Goal: Transaction & Acquisition: Purchase product/service

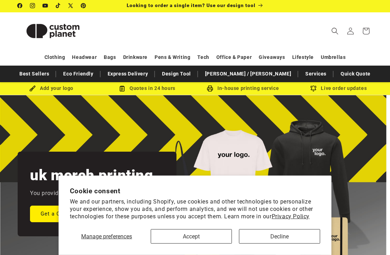
scroll to position [82, 0]
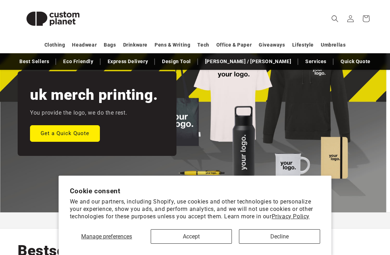
click at [193, 244] on button "Accept" at bounding box center [191, 237] width 81 height 14
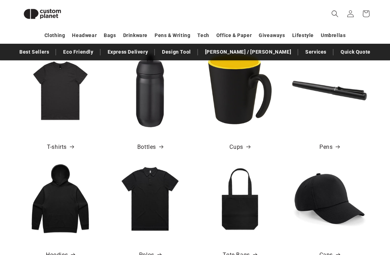
scroll to position [299, 0]
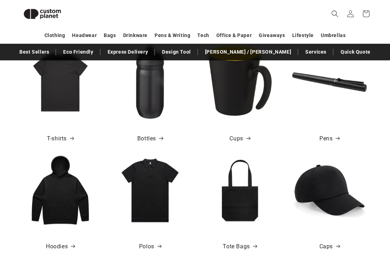
click at [67, 227] on img at bounding box center [60, 190] width 75 height 75
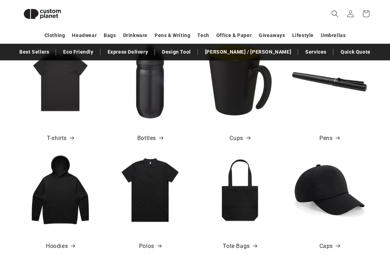
click at [73, 251] on span at bounding box center [72, 247] width 7 height 10
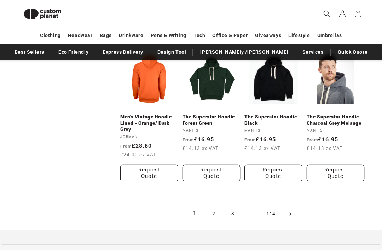
scroll to position [646, 0]
click at [213, 216] on link "2" at bounding box center [214, 214] width 16 height 16
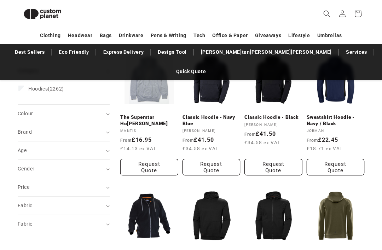
scroll to position [115, 0]
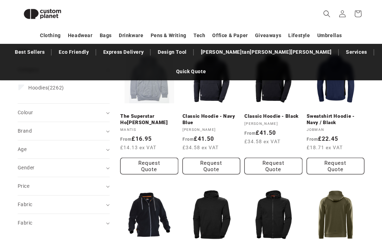
click at [76, 201] on div "Fabric (0)" at bounding box center [61, 204] width 86 height 7
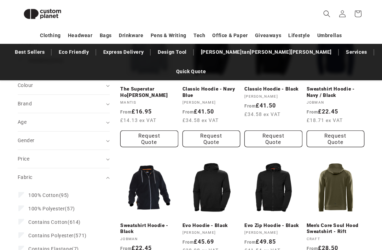
scroll to position [143, 0]
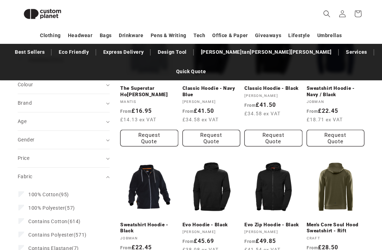
click at [98, 173] on div "Fabric (0)" at bounding box center [61, 176] width 86 height 7
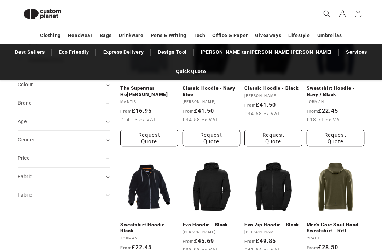
click at [80, 186] on summary "Fabric (0)" at bounding box center [64, 195] width 92 height 18
click at [84, 186] on summary "Fabric (0)" at bounding box center [64, 195] width 92 height 18
click at [80, 154] on div "Price" at bounding box center [61, 157] width 86 height 7
click at [95, 154] on div "Price" at bounding box center [61, 157] width 86 height 7
click at [94, 131] on summary "Gender (0)" at bounding box center [64, 140] width 92 height 18
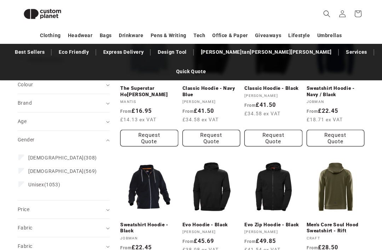
click at [48, 154] on span "Female (308)" at bounding box center [62, 157] width 69 height 6
click at [92, 136] on div "Gender (0)" at bounding box center [61, 139] width 86 height 7
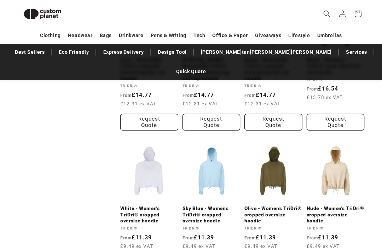
scroll to position [461, 0]
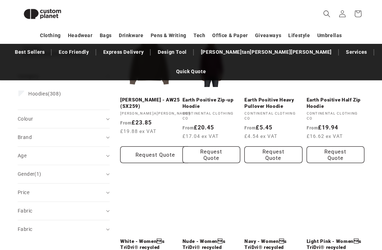
scroll to position [131, 0]
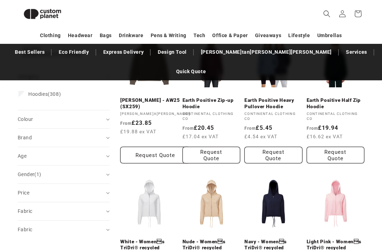
click at [95, 152] on div "Age (0)" at bounding box center [61, 155] width 86 height 7
click at [92, 152] on div "Age (0)" at bounding box center [61, 155] width 86 height 7
click at [96, 134] on div "Brand (0)" at bounding box center [61, 137] width 86 height 7
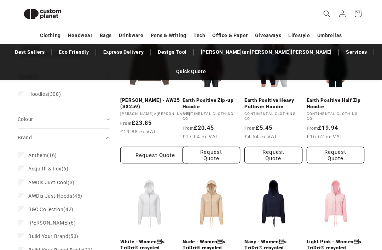
click at [94, 134] on div "Brand (0)" at bounding box center [61, 137] width 86 height 7
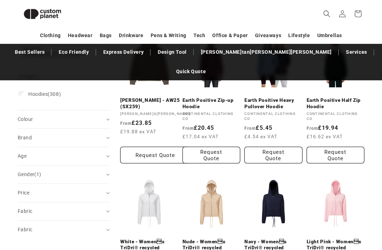
click at [99, 110] on summary "Colour (0)" at bounding box center [64, 119] width 92 height 18
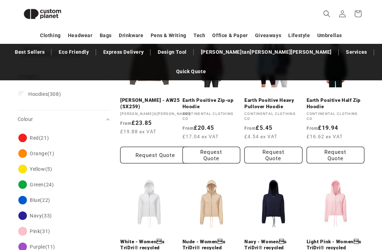
click at [102, 116] on div "Colour (0)" at bounding box center [61, 119] width 86 height 7
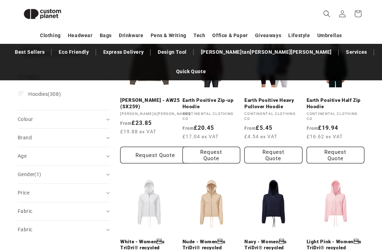
click at [96, 171] on div "Gender (1)" at bounding box center [61, 174] width 86 height 7
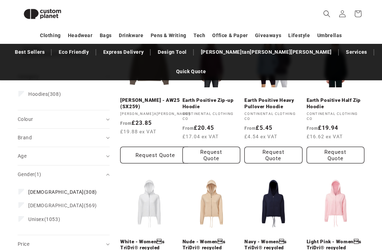
click at [101, 171] on div "Gender (1)" at bounding box center [61, 174] width 86 height 7
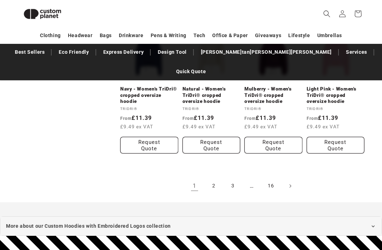
scroll to position [723, 0]
click at [214, 178] on link "2" at bounding box center [214, 186] width 16 height 16
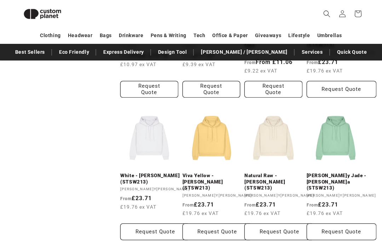
scroll to position [612, 0]
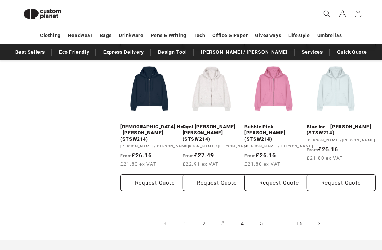
scroll to position [642, 0]
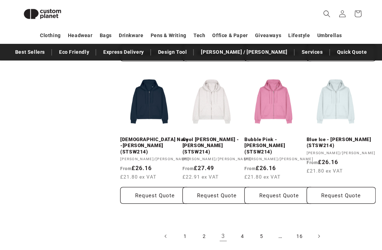
click at [242, 228] on link "4" at bounding box center [242, 236] width 16 height 16
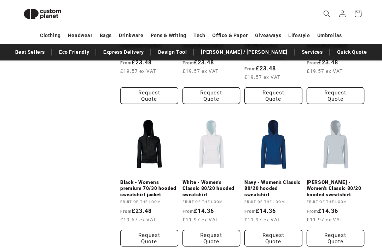
scroll to position [635, 0]
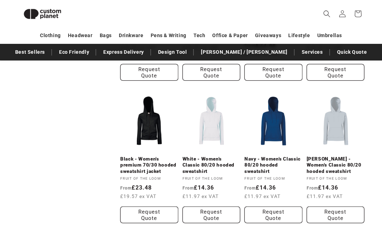
click at [253, 249] on link "5" at bounding box center [252, 256] width 16 height 16
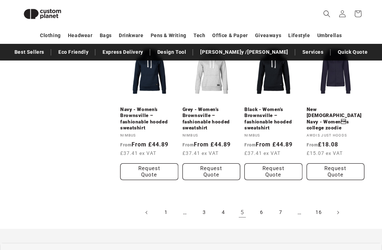
scroll to position [685, 0]
click at [267, 212] on link "6" at bounding box center [261, 213] width 16 height 16
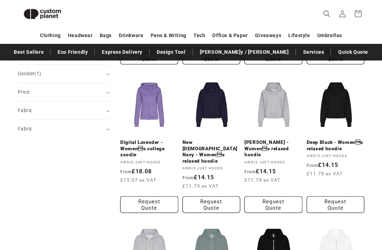
scroll to position [220, 0]
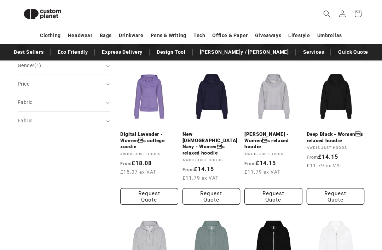
click at [208, 140] on link "New [DEMOGRAPHIC_DATA] Navy - Womens relaxed hoodie" at bounding box center [211, 143] width 58 height 25
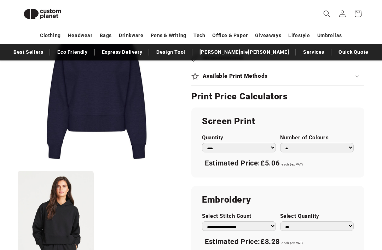
scroll to position [408, 0]
click at [248, 143] on select "*** *** *** **** **** **** ***** *****" at bounding box center [239, 148] width 74 height 10
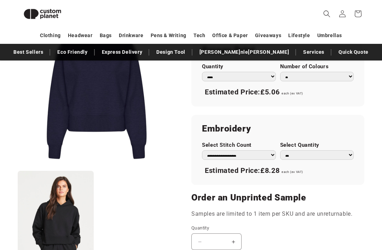
scroll to position [479, 0]
click at [267, 150] on select "**********" at bounding box center [239, 155] width 74 height 10
click at [263, 150] on select "**********" at bounding box center [239, 155] width 74 height 10
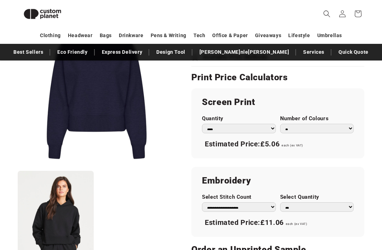
scroll to position [426, 0]
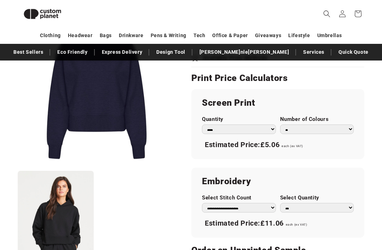
click at [265, 203] on select "**********" at bounding box center [239, 208] width 74 height 10
select select "**"
click at [330, 203] on select "** ** *** *** *** **** **** ****" at bounding box center [317, 208] width 74 height 10
click at [325, 203] on select "** ** *** *** *** **** **** ****" at bounding box center [317, 208] width 74 height 10
click at [320, 194] on label "Select Quantity" at bounding box center [317, 197] width 74 height 7
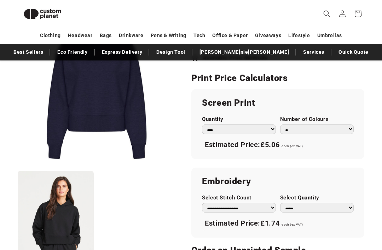
click at [320, 203] on select "** ** *** *** *** **** **** ****" at bounding box center [317, 208] width 74 height 10
click at [321, 203] on select "** ** *** *** *** **** **** ****" at bounding box center [317, 208] width 74 height 10
click at [316, 203] on select "** ** *** *** *** **** **** ****" at bounding box center [317, 208] width 74 height 10
click at [309, 203] on select "** ** *** *** *** **** **** ****" at bounding box center [317, 208] width 74 height 10
select select "*"
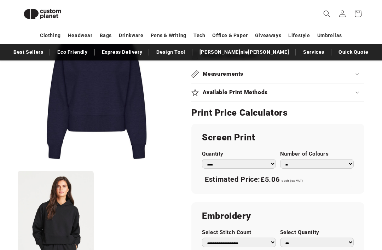
scroll to position [389, 0]
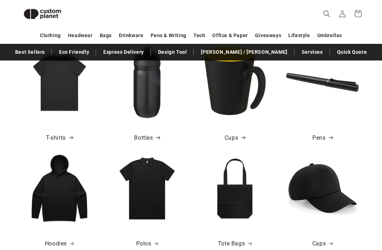
scroll to position [303, 0]
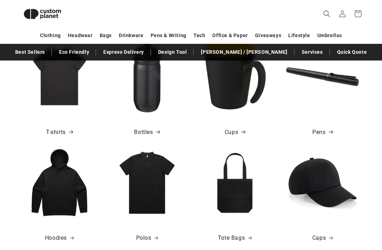
click at [59, 236] on link "Hoodies" at bounding box center [59, 238] width 29 height 10
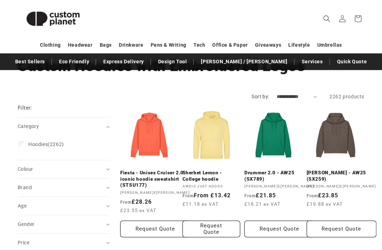
scroll to position [49, 0]
click at [73, 224] on div "Gender (0)" at bounding box center [61, 223] width 86 height 7
click at [63, 241] on label "Female (308) Female (308 products)" at bounding box center [61, 241] width 86 height 13
click at [83, 226] on div "Gender (0)" at bounding box center [61, 223] width 86 height 7
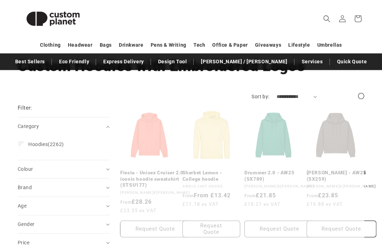
click at [104, 172] on summary "Colour (0)" at bounding box center [64, 169] width 92 height 18
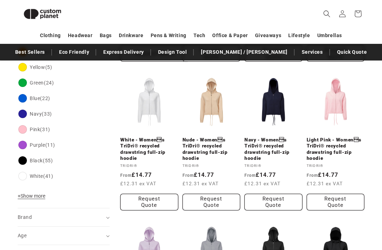
scroll to position [212, 0]
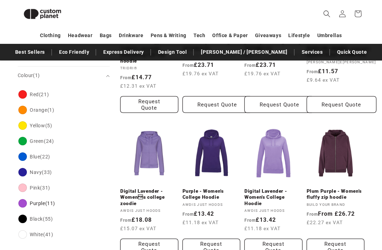
scroll to position [176, 0]
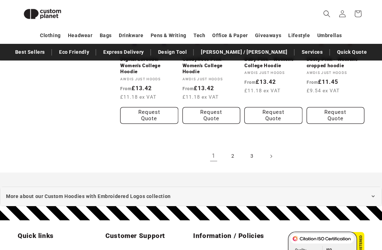
scroll to position [729, 0]
click at [230, 150] on link "2" at bounding box center [233, 156] width 16 height 16
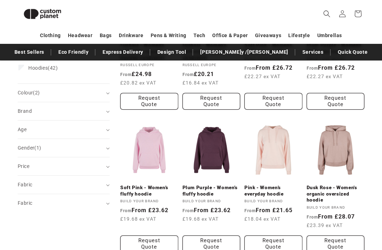
scroll to position [167, 0]
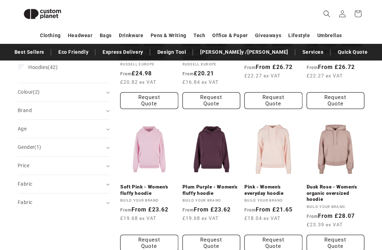
click at [155, 196] on link "Soft Pink - Women’s fluffy hoodie" at bounding box center [149, 190] width 58 height 12
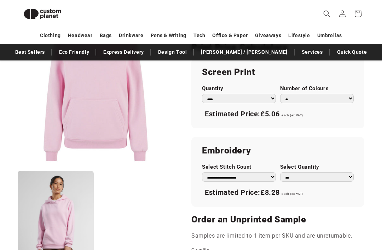
click at [244, 182] on select "**********" at bounding box center [239, 177] width 74 height 10
select select "**"
click at [301, 182] on select "** ** *** *** *** **** **** ****" at bounding box center [317, 177] width 74 height 10
click at [305, 180] on select "** ** *** *** *** **** **** ****" at bounding box center [317, 177] width 74 height 10
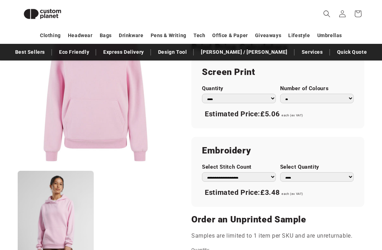
click at [311, 180] on select "** ** *** *** *** **** **** ****" at bounding box center [317, 177] width 74 height 10
click at [249, 92] on label "Quantity" at bounding box center [239, 88] width 74 height 7
click at [249, 95] on select "*** *** *** **** **** **** ***** *****" at bounding box center [239, 99] width 74 height 10
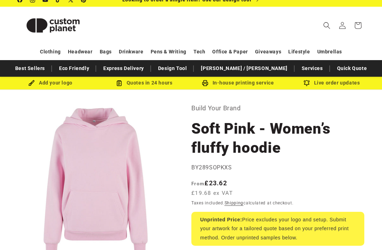
scroll to position [7, 0]
click at [64, 83] on div "Add your logo" at bounding box center [51, 82] width 94 height 9
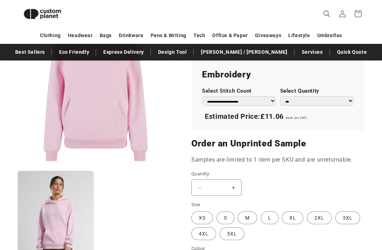
scroll to position [489, 0]
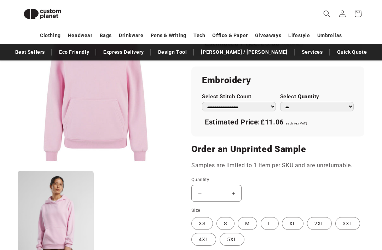
click at [257, 111] on select "**********" at bounding box center [239, 107] width 74 height 10
click at [18, 166] on button "Open media 1 in modal" at bounding box center [18, 166] width 0 height 0
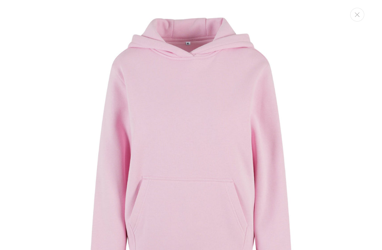
scroll to position [0, 0]
click at [360, 12] on button "Close" at bounding box center [357, 15] width 14 height 14
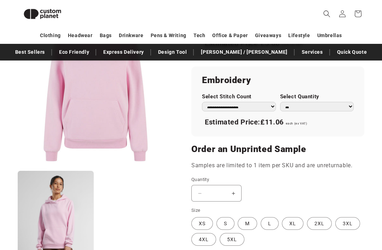
click at [246, 111] on select "**********" at bounding box center [239, 107] width 74 height 10
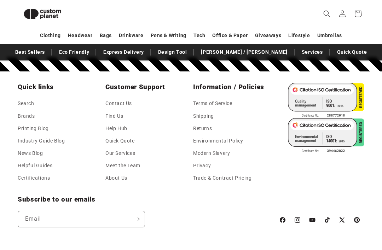
scroll to position [1017, 0]
click at [298, 223] on icon at bounding box center [297, 220] width 6 height 6
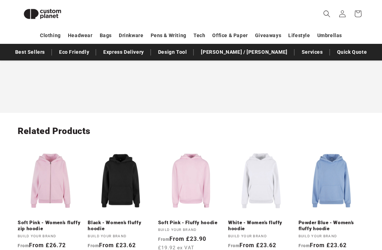
scroll to position [794, 0]
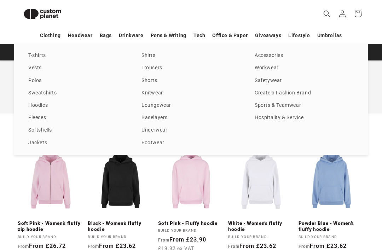
click at [279, 60] on link "Accessories" at bounding box center [303, 56] width 99 height 10
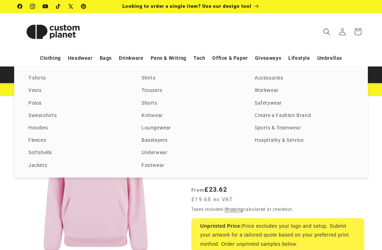
scroll to position [0, 0]
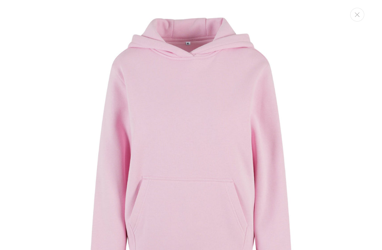
scroll to position [7, 0]
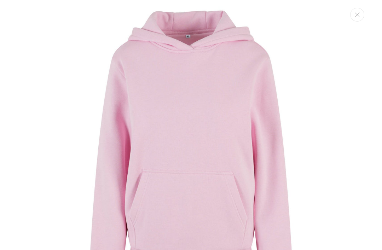
click at [360, 15] on button "Close" at bounding box center [357, 15] width 14 height 14
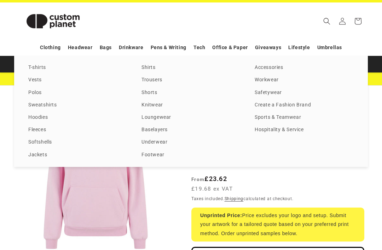
scroll to position [12, 0]
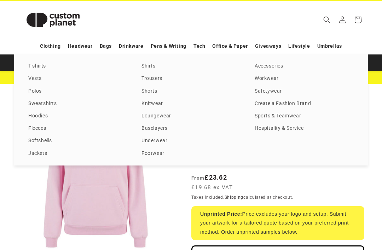
click at [379, 108] on div "T-shirts Vests Polos Sweatshirts Hoodies Fleeces Softshells Jackets Shirts Trou…" at bounding box center [191, 109] width 382 height 111
click at [355, 183] on div "Regular price From £23.62 £19.68 ex VAT Regular price Sale price £23.62 Unit pr…" at bounding box center [277, 182] width 173 height 21
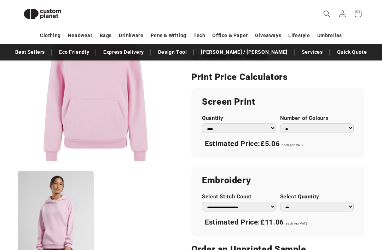
scroll to position [390, 0]
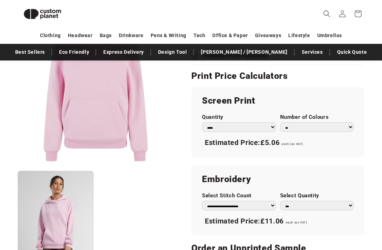
click at [316, 211] on select "** ** *** *** *** **** **** ****" at bounding box center [317, 206] width 74 height 10
click at [336, 210] on select "** ** *** *** *** **** **** ****" at bounding box center [317, 206] width 74 height 10
click at [327, 210] on select "** ** *** *** *** **** **** ****" at bounding box center [317, 206] width 74 height 10
select select "*"
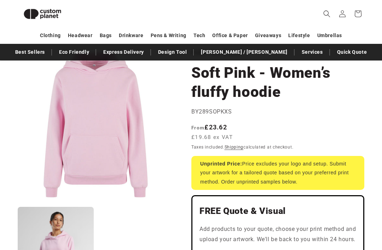
scroll to position [53, 0]
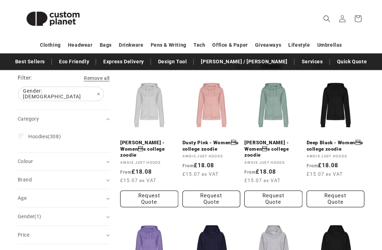
scroll to position [80, 0]
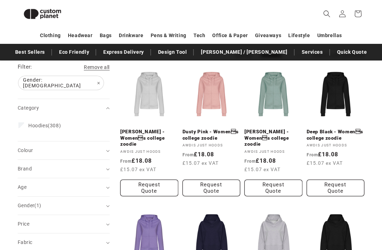
click at [95, 147] on div "Colour (0)" at bounding box center [61, 150] width 86 height 7
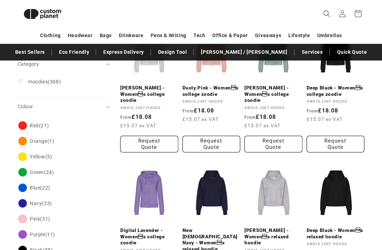
scroll to position [131, 0]
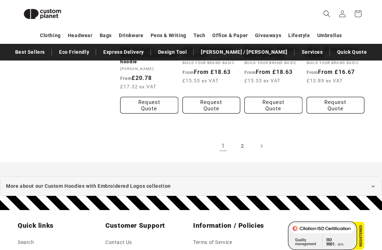
scroll to position [732, 0]
click at [240, 139] on link "2" at bounding box center [242, 146] width 16 height 16
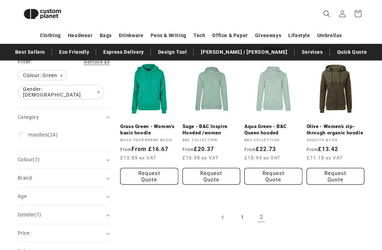
scroll to position [81, 0]
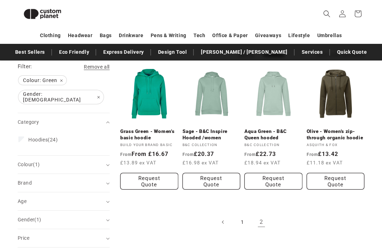
click at [243, 224] on link "1" at bounding box center [242, 222] width 16 height 16
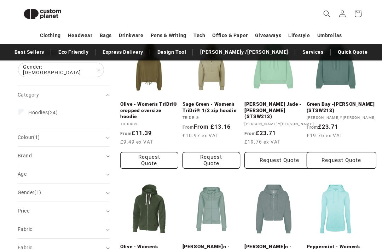
scroll to position [90, 0]
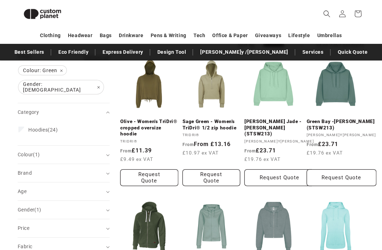
click at [84, 146] on summary "Colour (1)" at bounding box center [64, 155] width 92 height 18
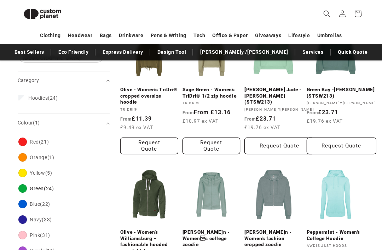
scroll to position [123, 0]
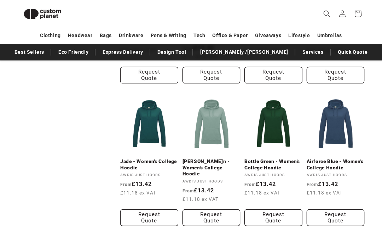
scroll to position [639, 0]
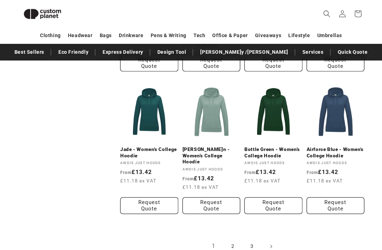
click at [236, 239] on link "2" at bounding box center [233, 247] width 16 height 16
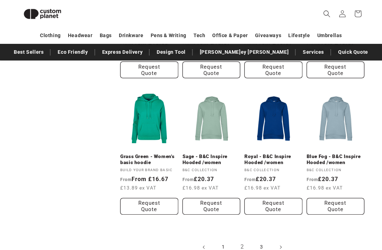
scroll to position [652, 0]
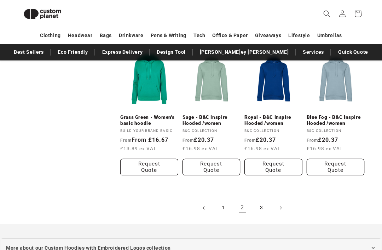
click at [264, 200] on link "3" at bounding box center [261, 208] width 16 height 16
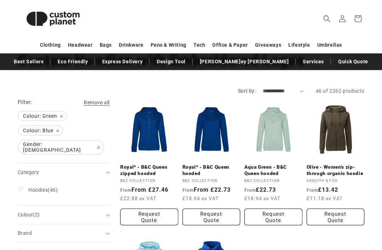
scroll to position [210, 0]
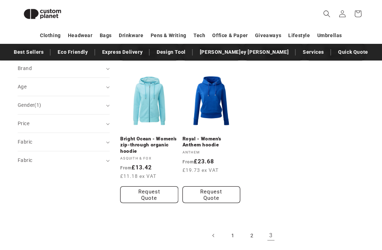
click at [247, 232] on link "2" at bounding box center [252, 236] width 16 height 16
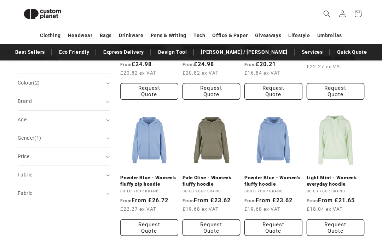
scroll to position [177, 0]
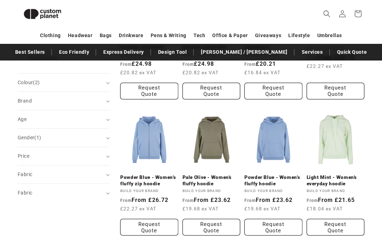
click at [290, 184] on link "Powder Blue - Women’s fluffy hoodie" at bounding box center [273, 180] width 58 height 12
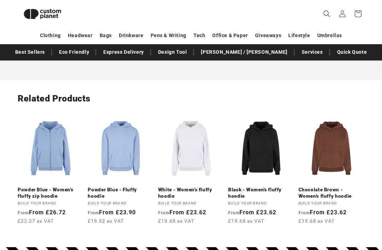
scroll to position [827, 0]
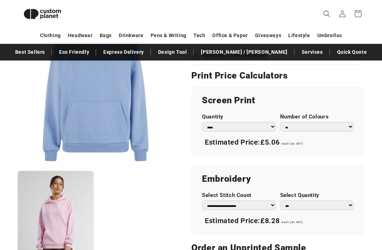
click at [261, 210] on select "**********" at bounding box center [239, 206] width 74 height 10
click at [251, 210] on select "**********" at bounding box center [239, 205] width 74 height 10
click at [263, 208] on select "**********" at bounding box center [239, 205] width 74 height 10
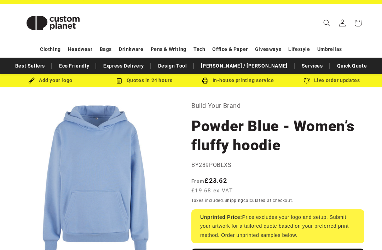
scroll to position [0, 0]
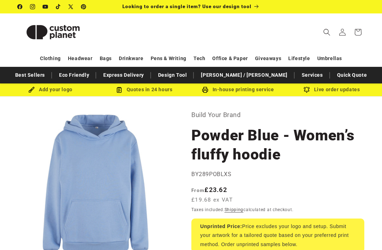
click at [244, 9] on span "Looking to order a single item? Use our design tool" at bounding box center [186, 7] width 129 height 6
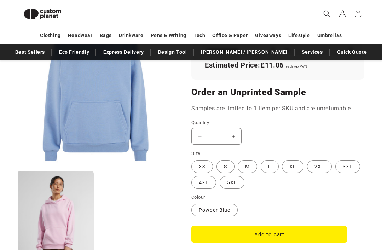
scroll to position [548, 0]
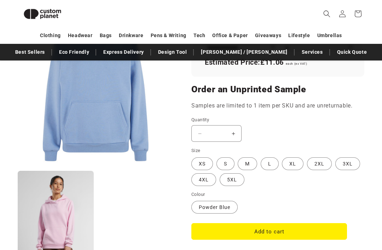
click at [254, 170] on label "M Variant sold out or unavailable" at bounding box center [246, 164] width 19 height 13
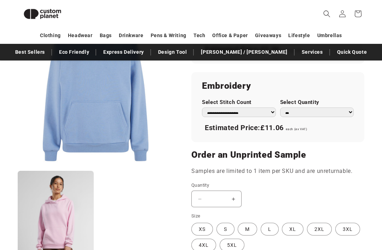
click at [204, 236] on label "XS Variant sold out or unavailable" at bounding box center [202, 229] width 22 height 13
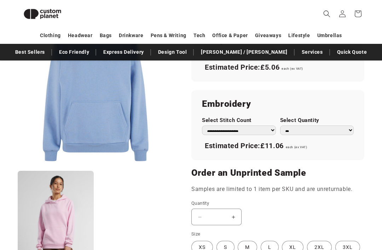
scroll to position [465, 0]
click at [350, 110] on h2 "Embroidery" at bounding box center [278, 103] width 152 height 11
click at [268, 135] on select "**********" at bounding box center [239, 130] width 74 height 10
click at [254, 135] on select "**********" at bounding box center [239, 130] width 74 height 10
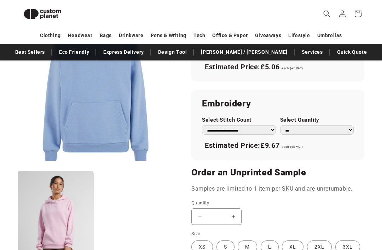
click at [263, 135] on select "**********" at bounding box center [239, 130] width 74 height 10
click at [259, 135] on select "**********" at bounding box center [239, 130] width 74 height 10
select select "**"
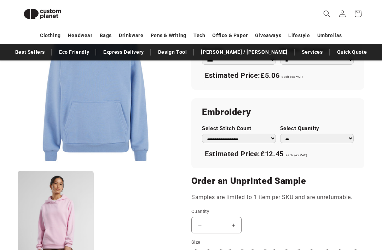
scroll to position [372, 0]
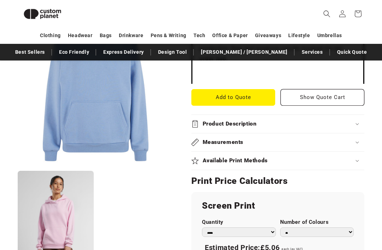
click at [328, 146] on div "Measurements" at bounding box center [277, 142] width 173 height 7
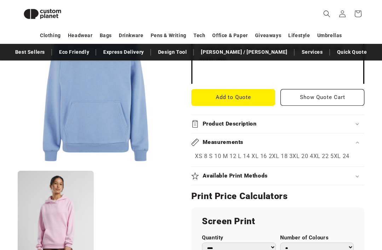
click at [354, 146] on div "Measurements" at bounding box center [277, 142] width 173 height 7
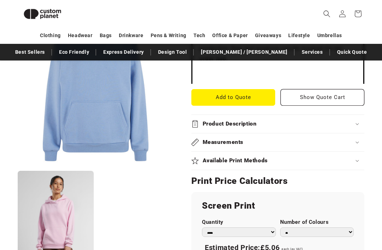
click at [332, 163] on summary "Available Print Methods" at bounding box center [277, 161] width 173 height 18
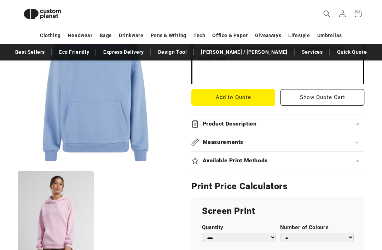
click at [328, 170] on summary "Available Print Methods" at bounding box center [277, 161] width 173 height 18
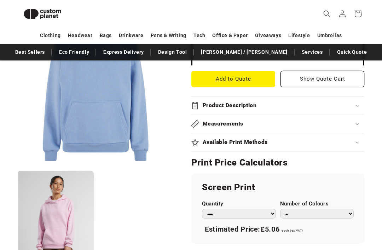
scroll to position [297, 0]
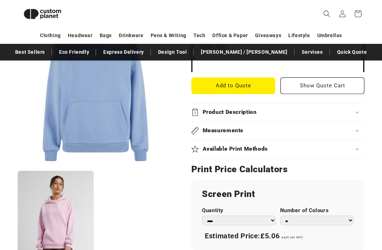
click at [352, 116] on div "Product Description" at bounding box center [277, 111] width 173 height 7
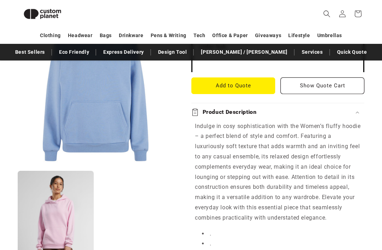
click at [352, 115] on summary "Product Description" at bounding box center [277, 112] width 173 height 18
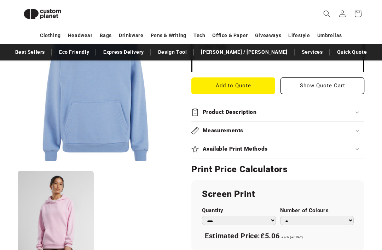
click at [353, 113] on summary "Product Description" at bounding box center [277, 112] width 173 height 18
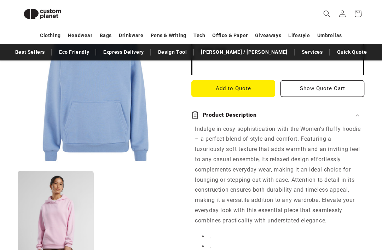
click at [355, 119] on div "Product Description" at bounding box center [277, 114] width 173 height 7
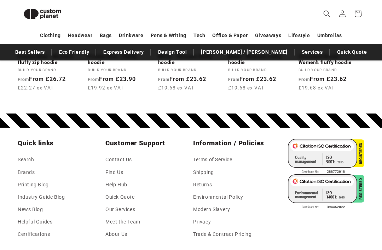
scroll to position [1029, 0]
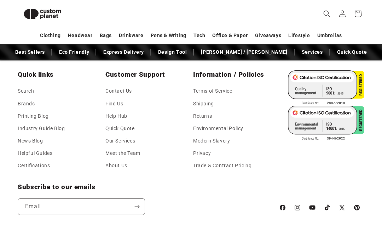
click at [229, 146] on link "Modern Slavery" at bounding box center [211, 141] width 37 height 12
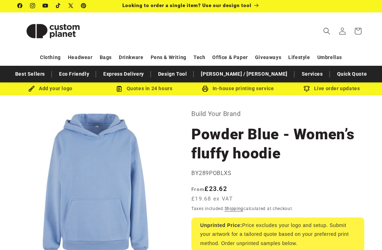
scroll to position [0, 0]
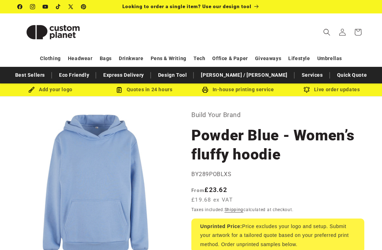
click at [233, 120] on p "Build Your Brand" at bounding box center [277, 114] width 173 height 11
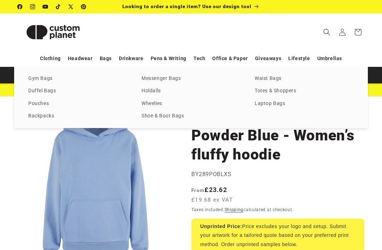
click at [288, 93] on link "Totes & Shoppers" at bounding box center [303, 91] width 99 height 10
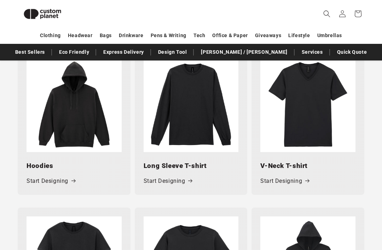
click at [66, 176] on link "Start Designing" at bounding box center [51, 181] width 49 height 10
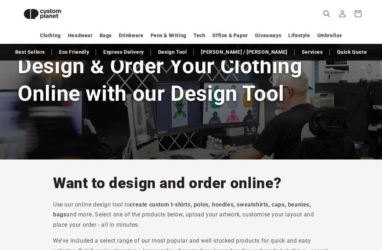
scroll to position [522, 0]
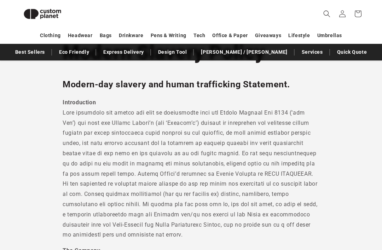
scroll to position [56, 0]
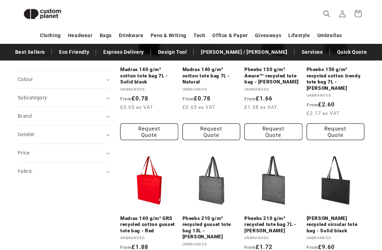
scroll to position [142, 0]
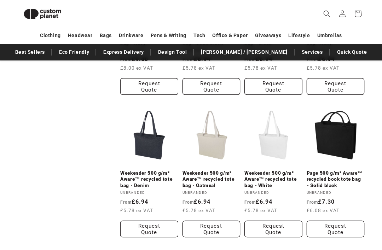
scroll to position [479, 0]
click at [219, 172] on link "Weekender 500 g/m² Aware™ recycled tote bag - Oatmeal" at bounding box center [211, 179] width 58 height 19
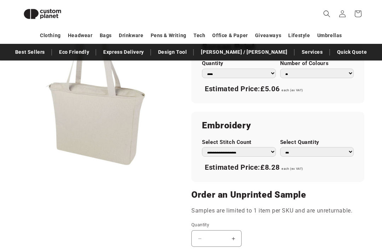
scroll to position [447, 0]
click at [256, 157] on select "**********" at bounding box center [239, 152] width 74 height 10
click at [267, 146] on label "Select Stitch Count" at bounding box center [239, 142] width 74 height 7
click at [267, 151] on select "**********" at bounding box center [239, 152] width 74 height 10
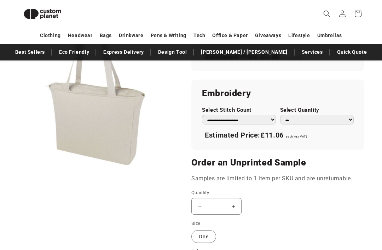
scroll to position [481, 0]
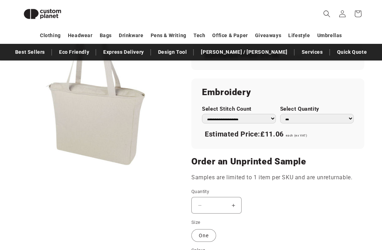
click at [256, 123] on select "**********" at bounding box center [239, 119] width 74 height 10
select select "**"
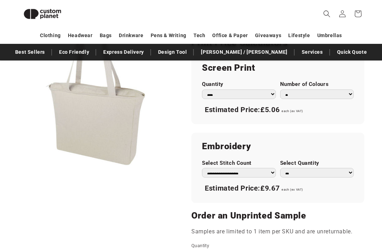
scroll to position [434, 0]
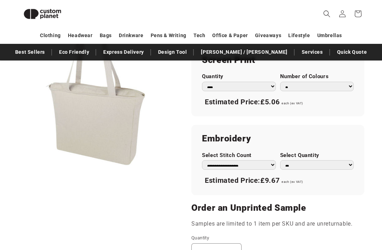
click at [259, 91] on select "*** *** *** **** **** **** ***** *****" at bounding box center [239, 87] width 74 height 10
click at [324, 90] on select "* * * * * * *" at bounding box center [317, 87] width 74 height 10
click at [328, 90] on select "* * * * * * *" at bounding box center [317, 87] width 74 height 10
select select "*"
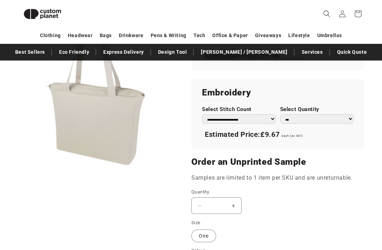
scroll to position [480, 0]
click at [268, 124] on select "**********" at bounding box center [239, 119] width 74 height 10
select select "*"
click at [249, 124] on select "**********" at bounding box center [239, 119] width 74 height 10
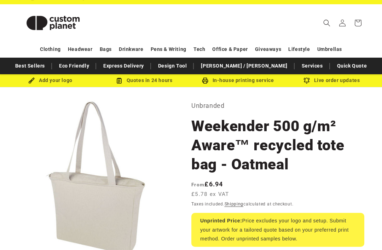
scroll to position [8, 0]
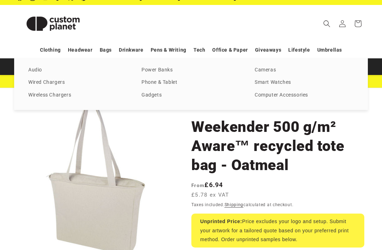
click at [178, 86] on link "Phone & Tablet" at bounding box center [190, 83] width 99 height 10
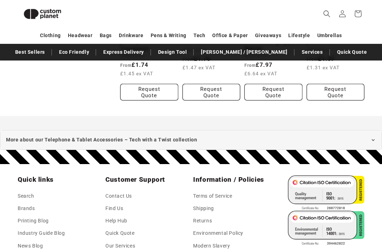
scroll to position [777, 0]
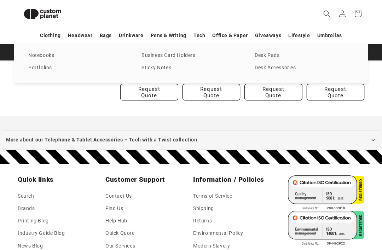
click at [283, 21] on header "Search My Account / Order Progress Cart Clothing Clothing T-shirts" at bounding box center [191, 14] width 382 height 28
click at [267, 41] on link "Giveaways" at bounding box center [268, 35] width 26 height 12
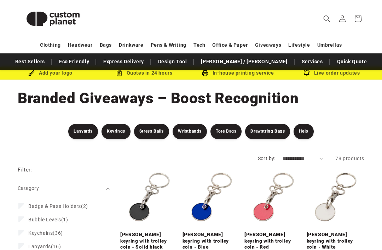
scroll to position [11, 0]
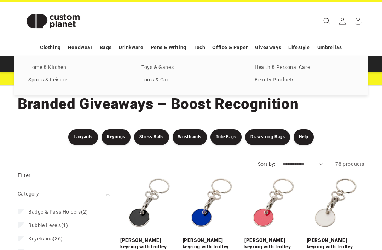
click at [274, 79] on link "Beauty Products" at bounding box center [303, 80] width 99 height 10
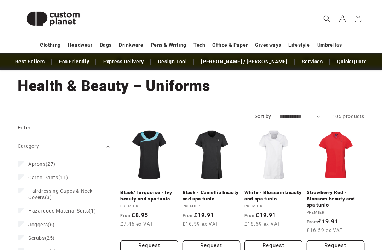
scroll to position [29, 0]
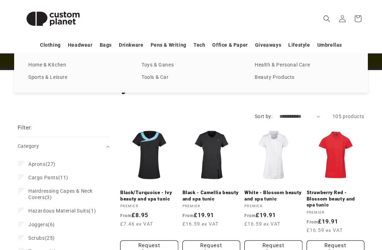
click at [277, 80] on link "Beauty Products" at bounding box center [303, 78] width 99 height 10
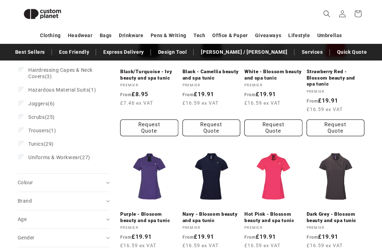
scroll to position [140, 0]
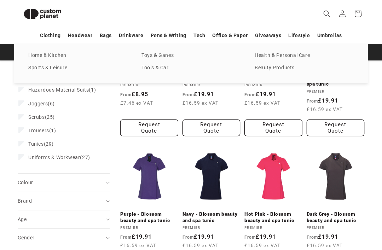
click at [285, 48] on div "Home & Kitchen Sports & Leisure Toys & Ganes Tools & Car Health & Personal Care…" at bounding box center [190, 63] width 353 height 39
click at [287, 56] on link "Health & Personal Care" at bounding box center [303, 56] width 99 height 10
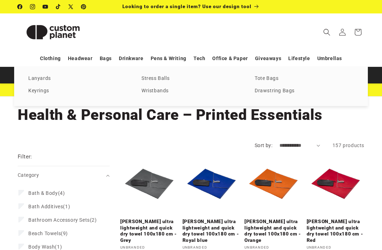
click at [171, 77] on link "Stress Balls" at bounding box center [190, 79] width 99 height 10
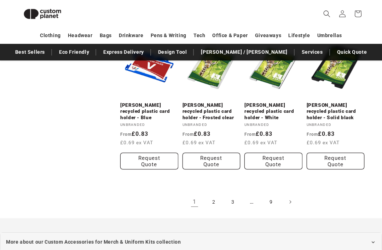
scroll to position [679, 0]
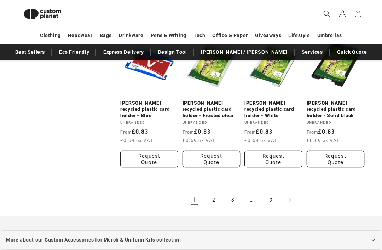
click at [277, 192] on link "9" at bounding box center [271, 200] width 16 height 16
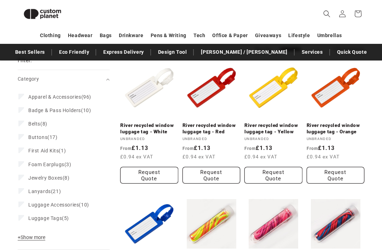
scroll to position [701, 0]
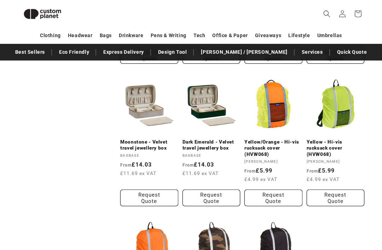
scroll to position [477, 0]
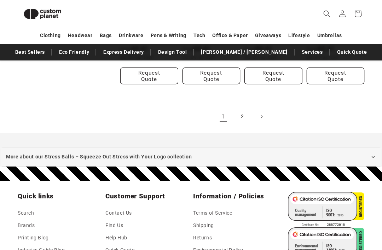
scroll to position [736, 0]
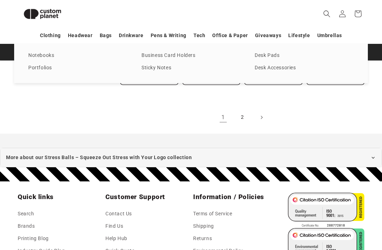
click at [234, 38] on link "Office & Paper" at bounding box center [229, 35] width 35 height 12
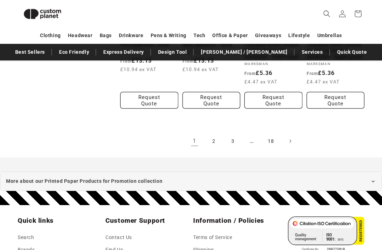
scroll to position [1350, 0]
click at [233, 135] on link "3" at bounding box center [233, 141] width 16 height 16
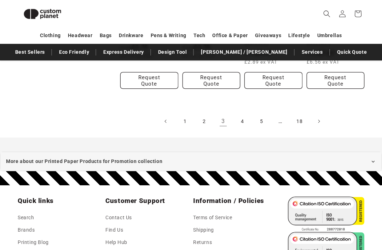
scroll to position [1516, 0]
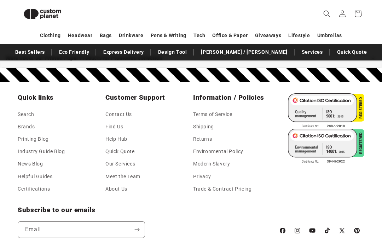
click at [139, 170] on link "Meet the Team" at bounding box center [122, 176] width 35 height 12
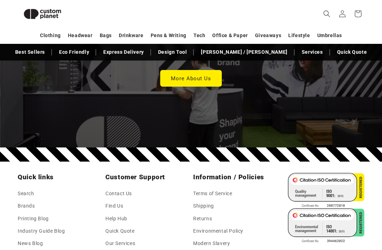
scroll to position [2033, 0]
click at [134, 225] on link "Quick Quote" at bounding box center [119, 231] width 29 height 12
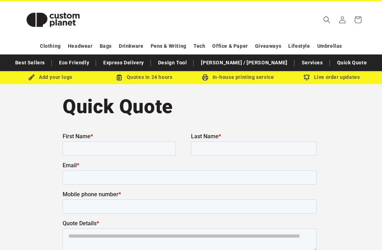
scroll to position [57, 0]
